Goal: Information Seeking & Learning: Learn about a topic

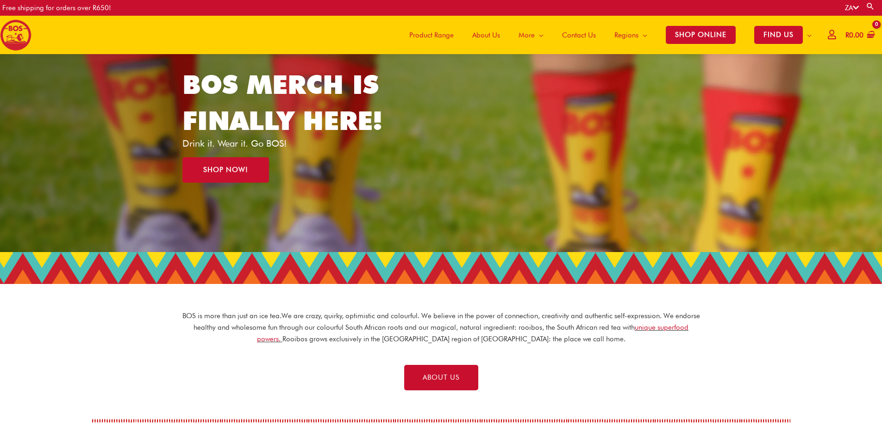
scroll to position [91, 0]
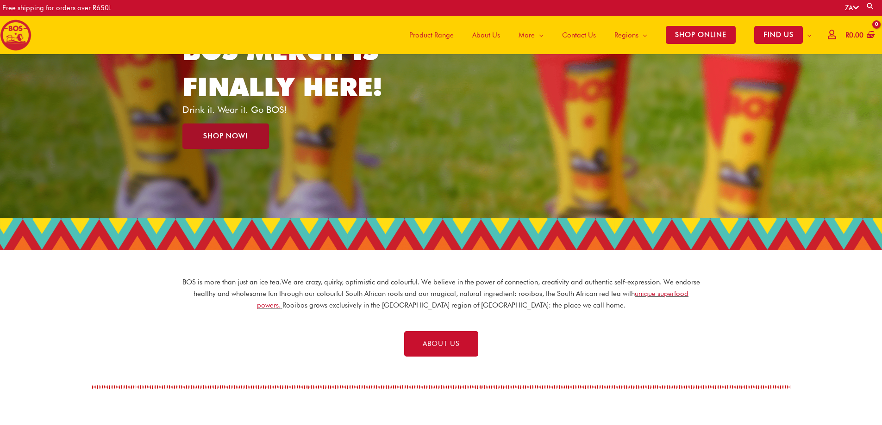
click at [216, 140] on span "SHOP NOW!" at bounding box center [225, 136] width 45 height 7
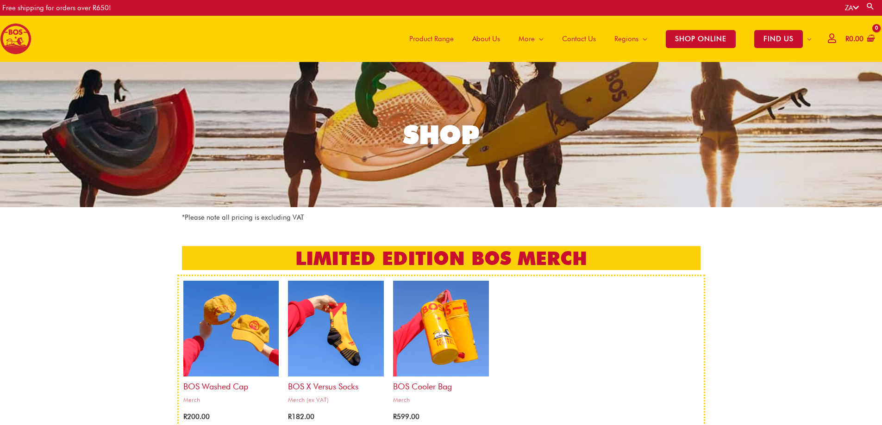
click at [482, 38] on span "About Us" at bounding box center [486, 39] width 28 height 28
